Goal: Information Seeking & Learning: Learn about a topic

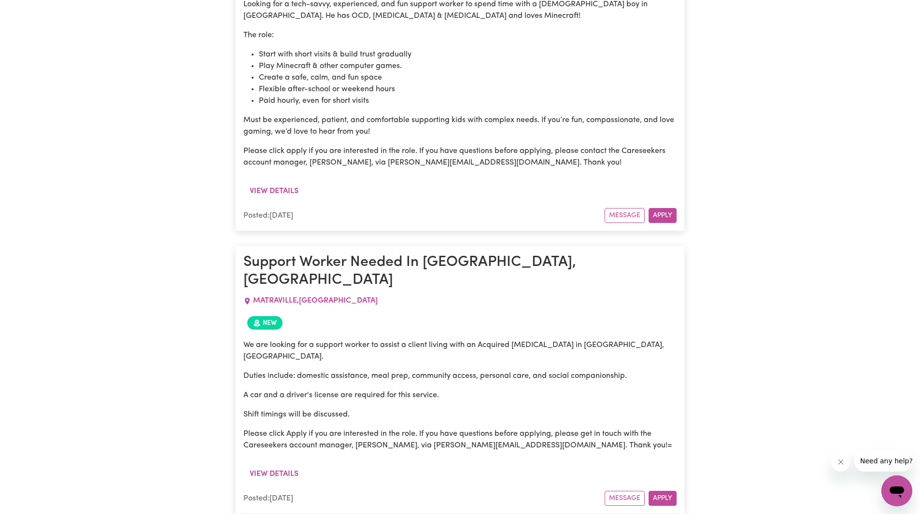
scroll to position [8675, 0]
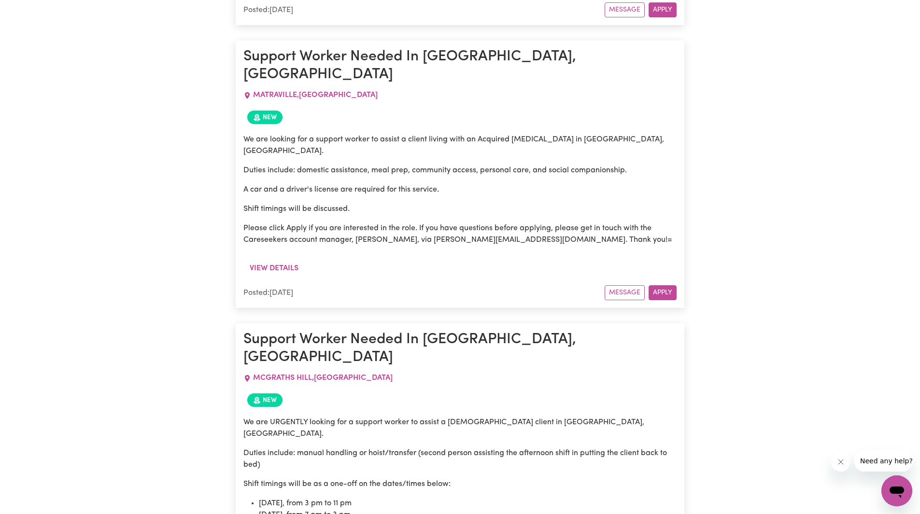
scroll to position [8869, 0]
drag, startPoint x: 501, startPoint y: 260, endPoint x: 584, endPoint y: 261, distance: 82.6
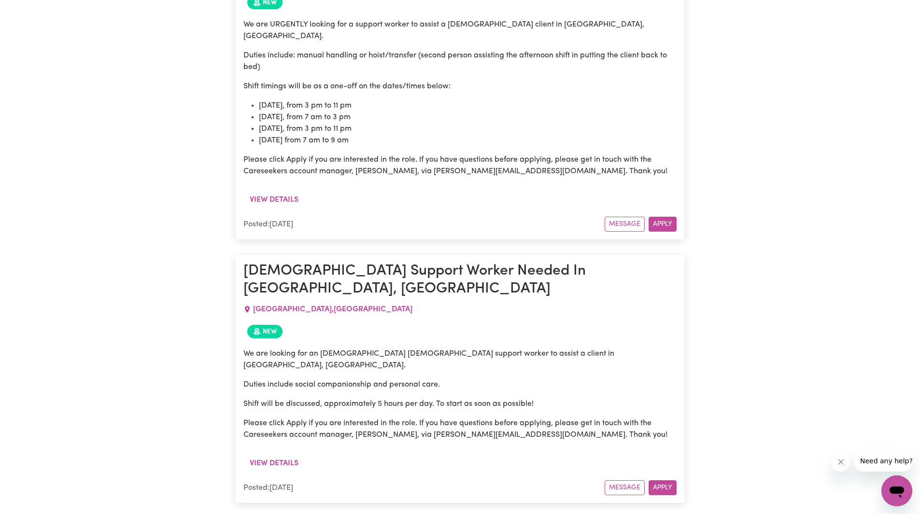
scroll to position [9255, 0]
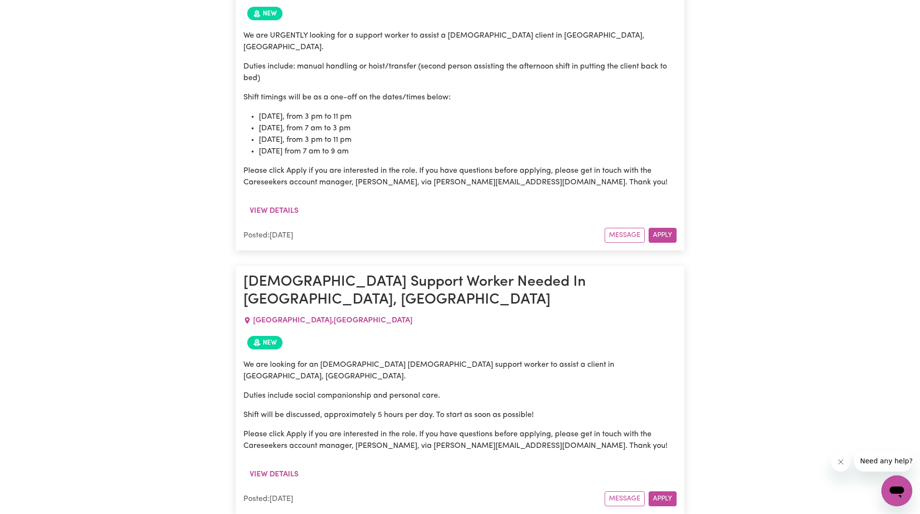
drag, startPoint x: 442, startPoint y: 126, endPoint x: 445, endPoint y: 131, distance: 5.9
drag, startPoint x: 349, startPoint y: 164, endPoint x: 457, endPoint y: 233, distance: 128.3
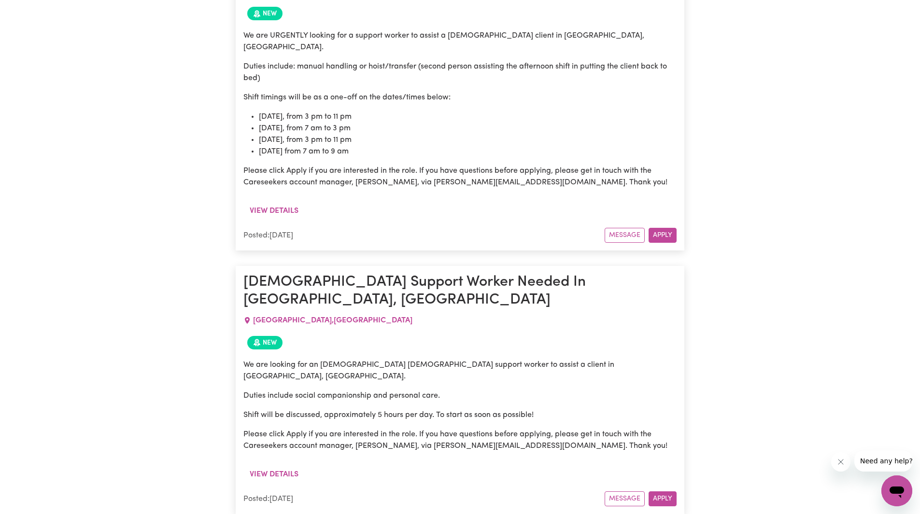
drag, startPoint x: 330, startPoint y: 190, endPoint x: 369, endPoint y: 191, distance: 39.1
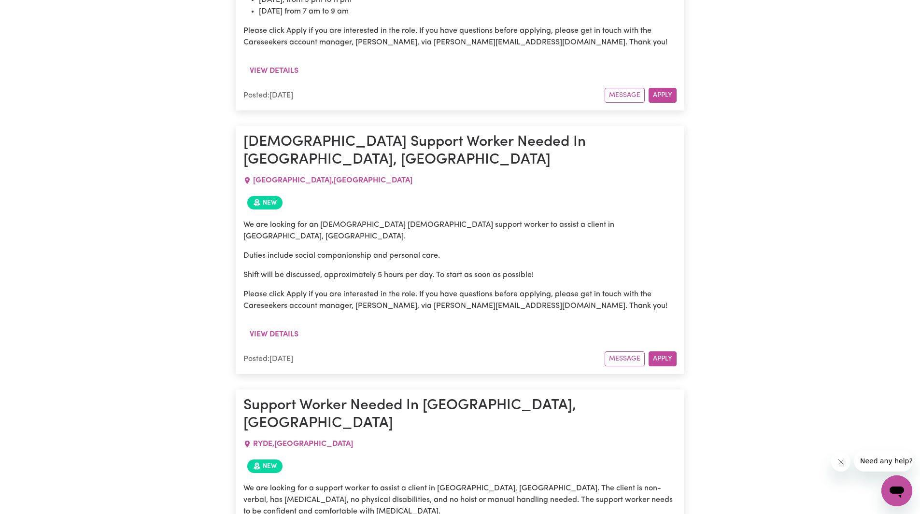
scroll to position [9400, 0]
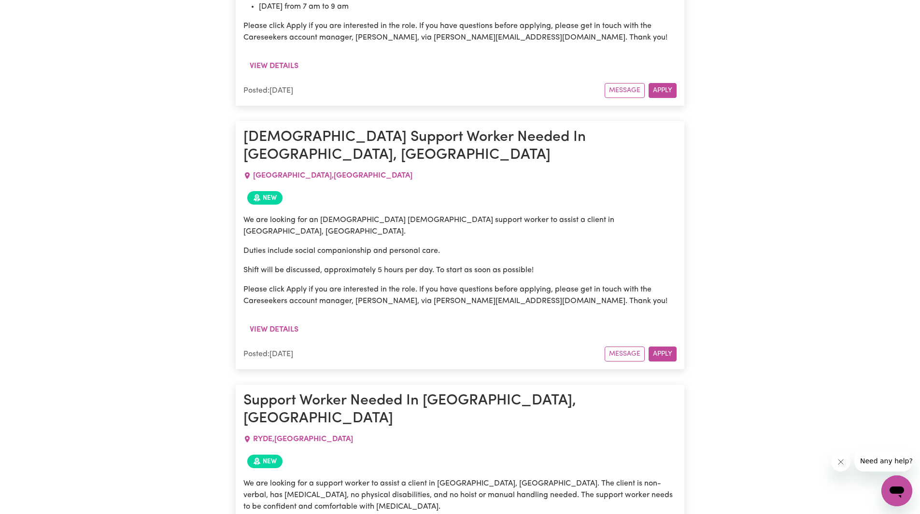
drag, startPoint x: 303, startPoint y: 238, endPoint x: 411, endPoint y: 249, distance: 109.3
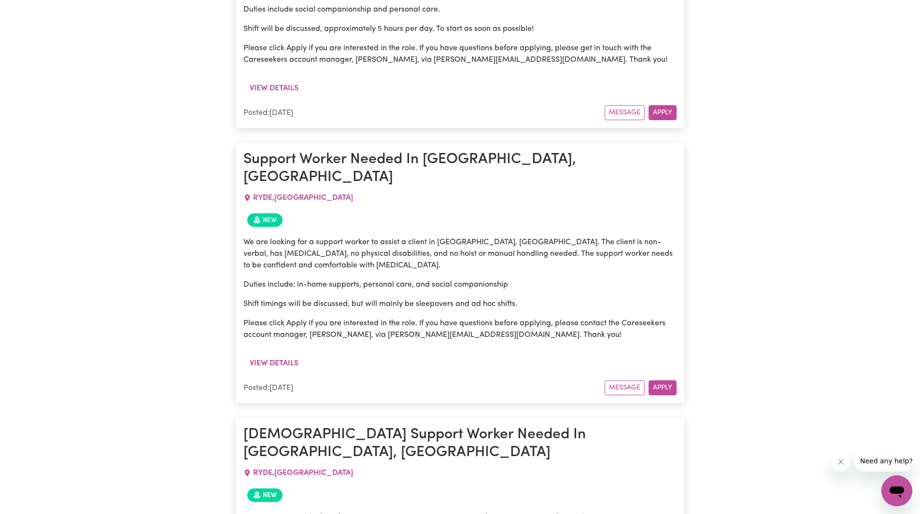
drag, startPoint x: 320, startPoint y: 163, endPoint x: 512, endPoint y: 216, distance: 200.0
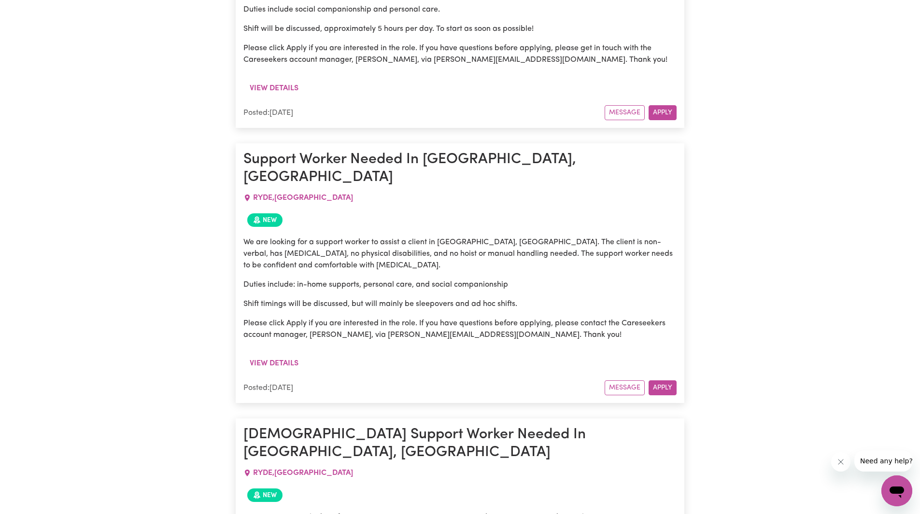
copy p "Engadine"
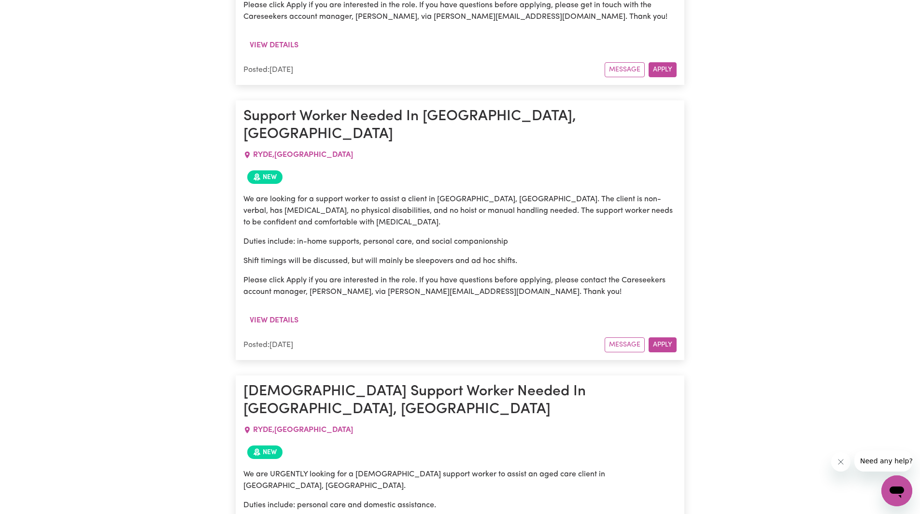
scroll to position [9786, 0]
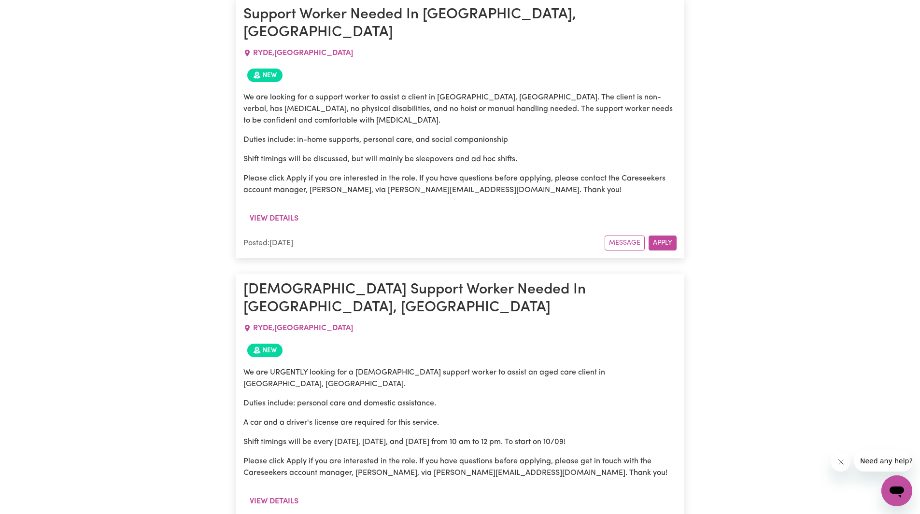
drag, startPoint x: 413, startPoint y: 317, endPoint x: 438, endPoint y: 343, distance: 36.5
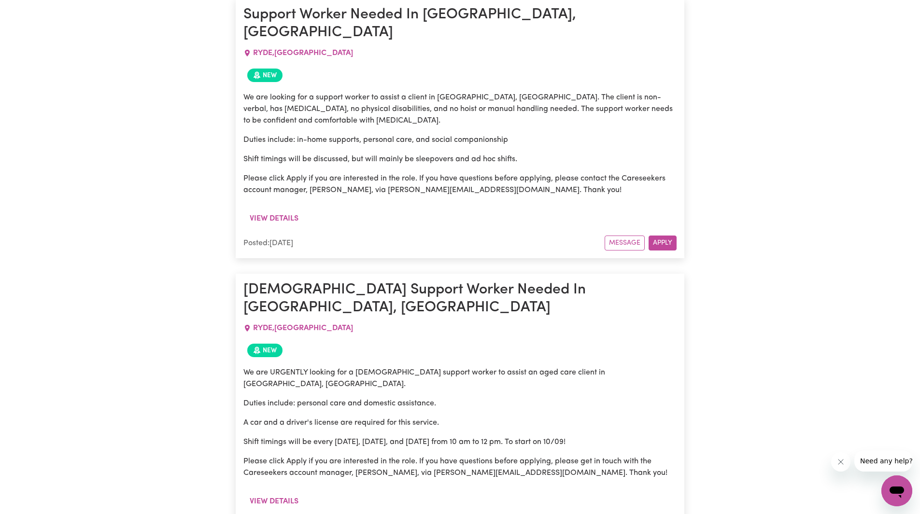
copy span "EDGECLIFF"
